Goal: Register for event/course

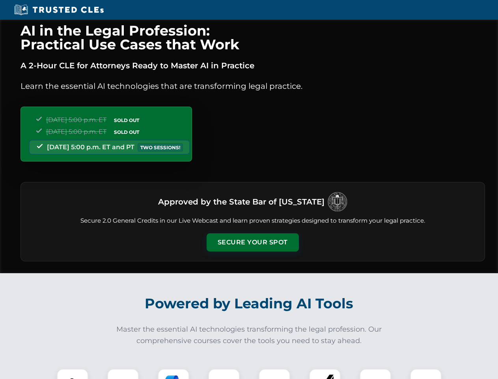
click at [253, 242] on button "Secure Your Spot" at bounding box center [253, 242] width 92 height 18
click at [73, 374] on img at bounding box center [72, 384] width 23 height 23
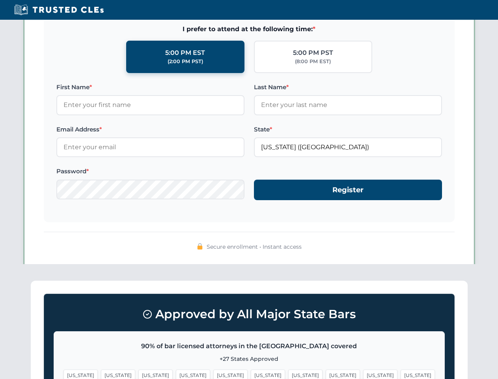
click at [289, 374] on span "[US_STATE]" at bounding box center [306, 374] width 34 height 11
click at [363, 374] on span "[US_STATE]" at bounding box center [380, 374] width 34 height 11
